Goal: Navigation & Orientation: Find specific page/section

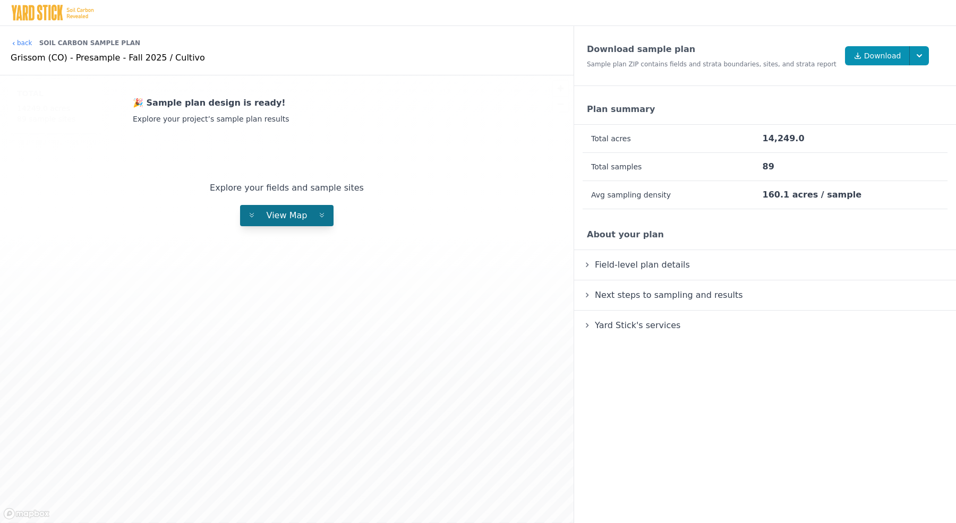
click at [295, 205] on button "View Map" at bounding box center [286, 215] width 93 height 21
click at [312, 222] on button "View Map" at bounding box center [286, 215] width 93 height 21
click at [284, 206] on button "View Map" at bounding box center [286, 215] width 93 height 21
click at [323, 224] on button "View Map" at bounding box center [286, 215] width 93 height 21
click at [302, 239] on div "🎉 Sample plan design is ready! Explore your project’s sample plan results Explo…" at bounding box center [287, 298] width 574 height 447
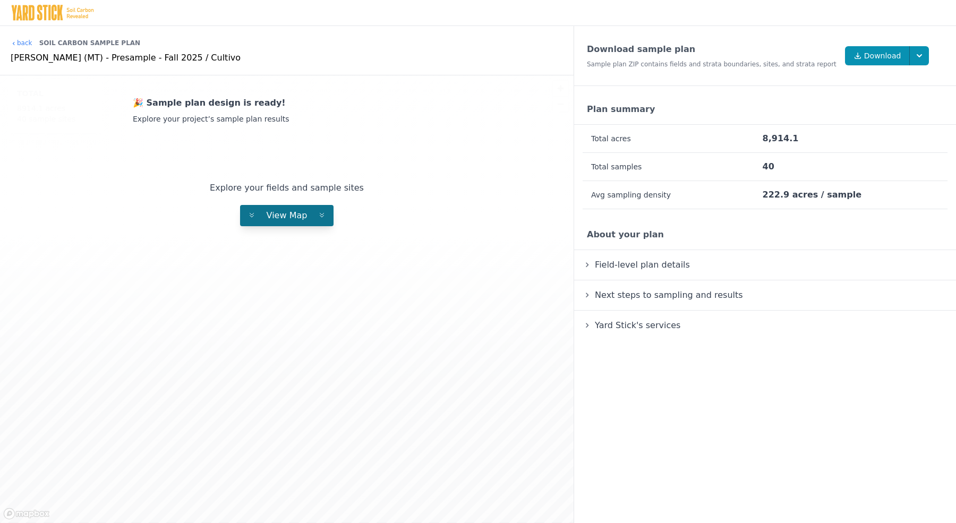
click at [302, 218] on span "View Map" at bounding box center [287, 215] width 58 height 10
click at [309, 216] on span "View Map" at bounding box center [287, 215] width 58 height 10
click at [295, 210] on span "View Map" at bounding box center [287, 215] width 58 height 10
click at [283, 220] on button "View Map" at bounding box center [286, 215] width 93 height 21
click at [298, 220] on button "View Map" at bounding box center [286, 215] width 93 height 21
